Goal: Task Accomplishment & Management: Use online tool/utility

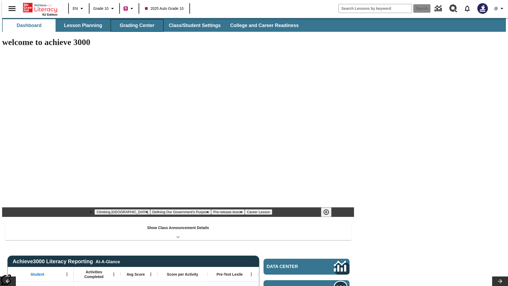
click at [135, 25] on button "Grading Center" at bounding box center [137, 25] width 53 height 13
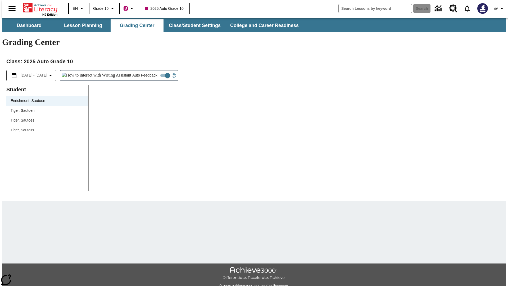
click at [45, 108] on span "Tiger, Sautoen" at bounding box center [48, 111] width 74 height 6
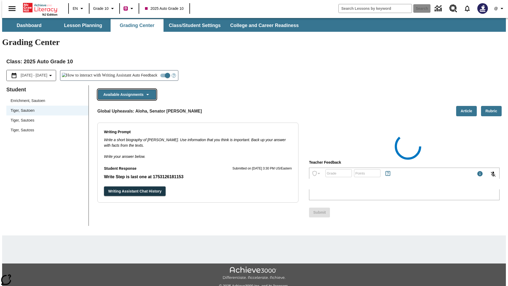
click at [125, 89] on button "Available Assignments" at bounding box center [127, 94] width 58 height 10
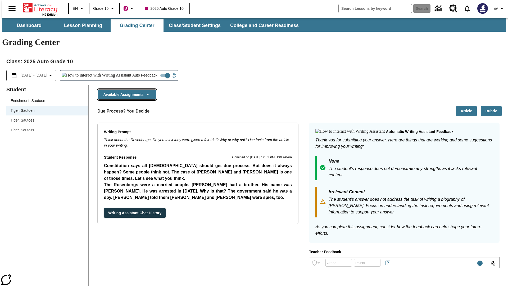
scroll to position [380, 0]
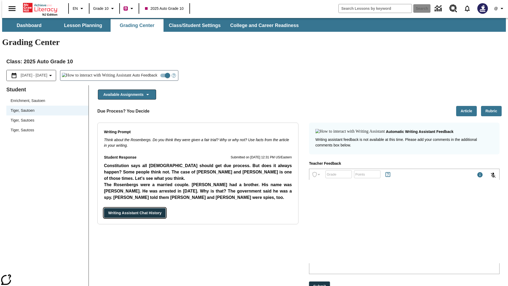
click at [104, 208] on button "Writing Assistant Chat History" at bounding box center [135, 213] width 62 height 10
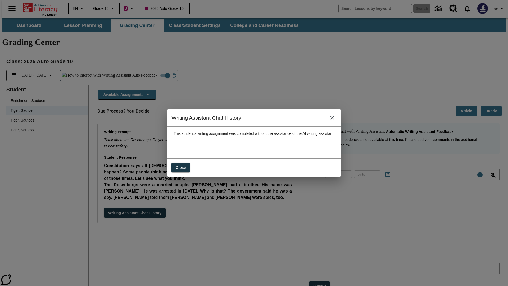
scroll to position [0, 0]
click at [334, 120] on icon "close" at bounding box center [332, 118] width 4 height 4
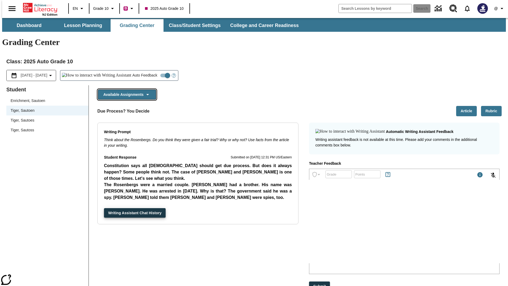
click at [125, 89] on button "Available Assignments" at bounding box center [127, 94] width 58 height 10
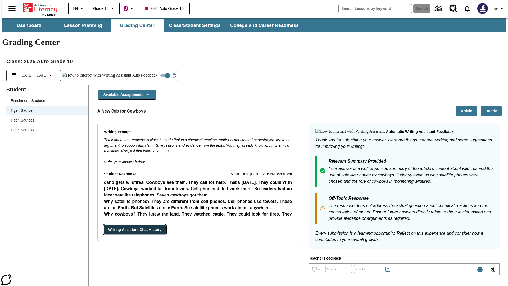
click at [104, 224] on button "Writing Assistant Chat History" at bounding box center [135, 229] width 62 height 10
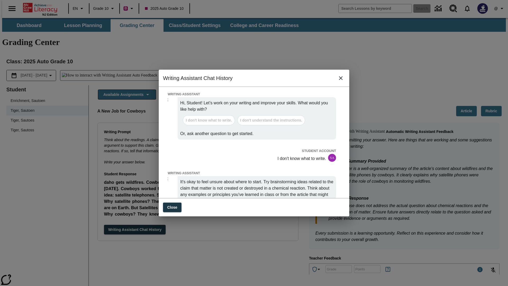
click at [341, 80] on icon "close" at bounding box center [341, 78] width 4 height 4
